Goal: Book appointment/travel/reservation

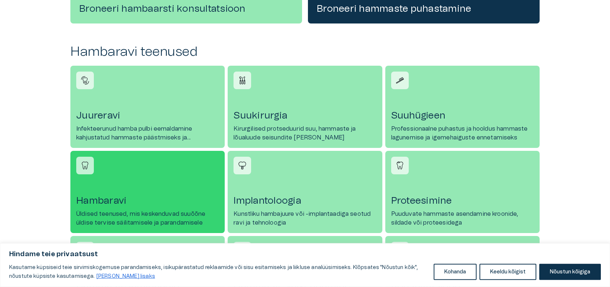
scroll to position [305, 0]
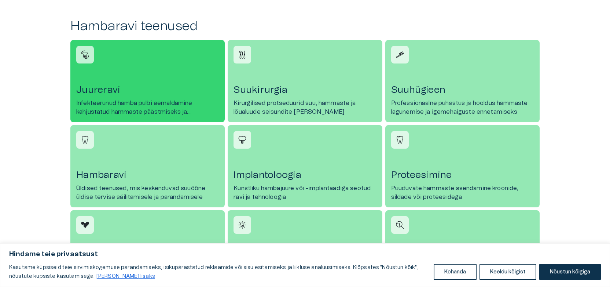
click at [99, 91] on h4 "Juureravi" at bounding box center [147, 90] width 143 height 12
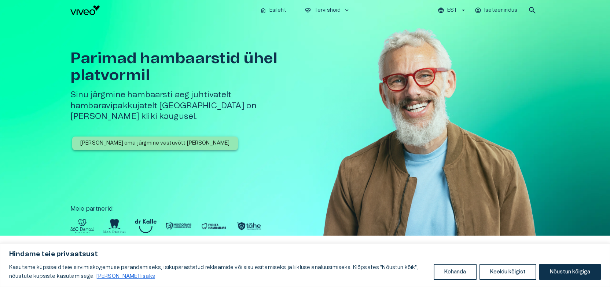
scroll to position [305, 0]
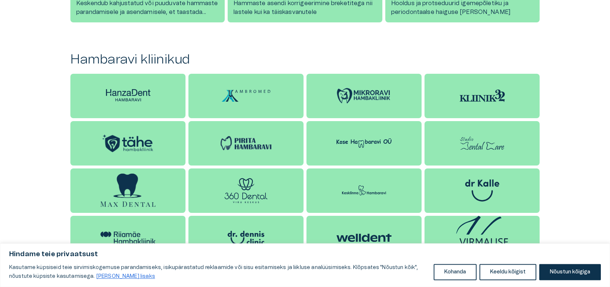
scroll to position [648, 0]
